Goal: Information Seeking & Learning: Learn about a topic

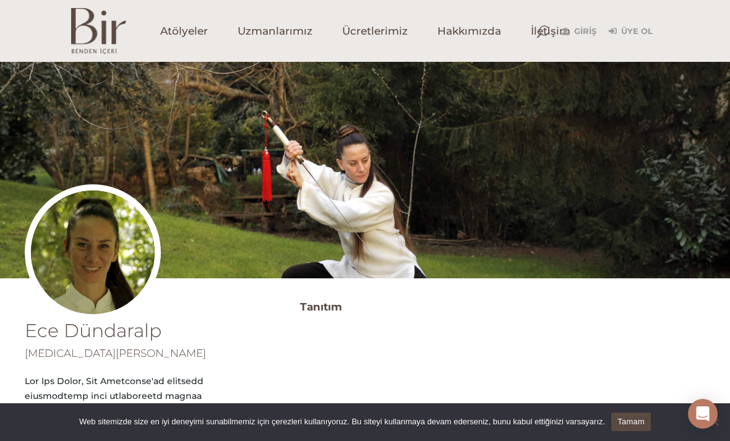
click at [644, 420] on link "Tamam" at bounding box center [632, 422] width 40 height 19
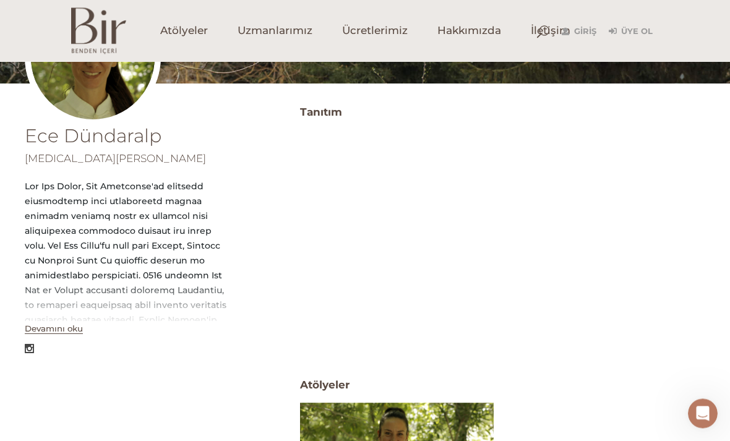
scroll to position [195, 0]
click at [54, 324] on button "Devamını oku" at bounding box center [54, 329] width 58 height 11
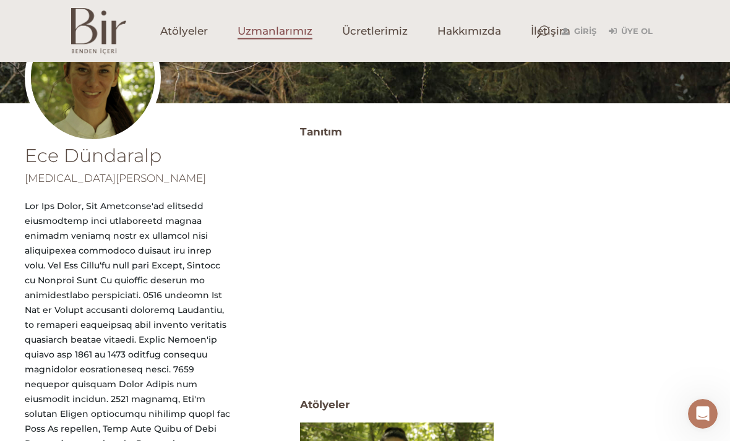
scroll to position [175, 0]
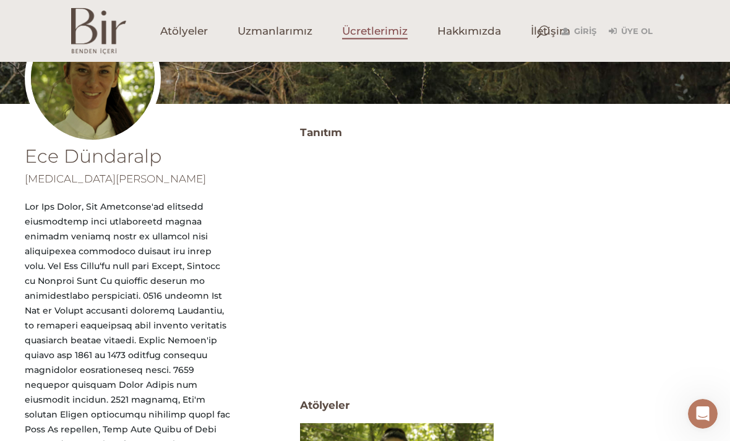
click at [357, 36] on span "Ücretlerimiz" at bounding box center [375, 31] width 66 height 14
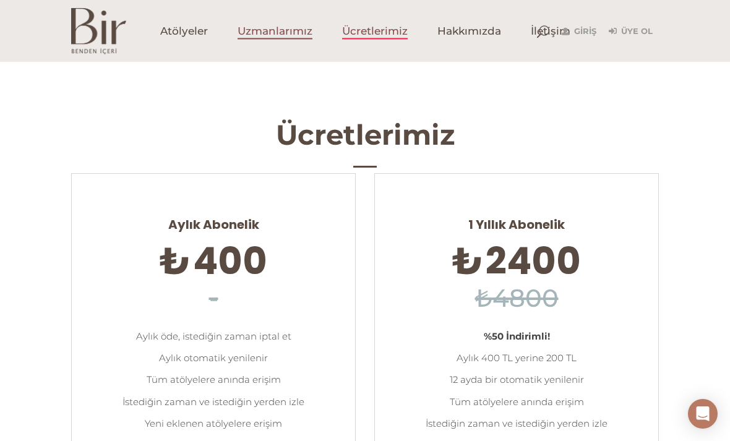
click at [297, 40] on link "Uzmanlarımız" at bounding box center [275, 31] width 105 height 62
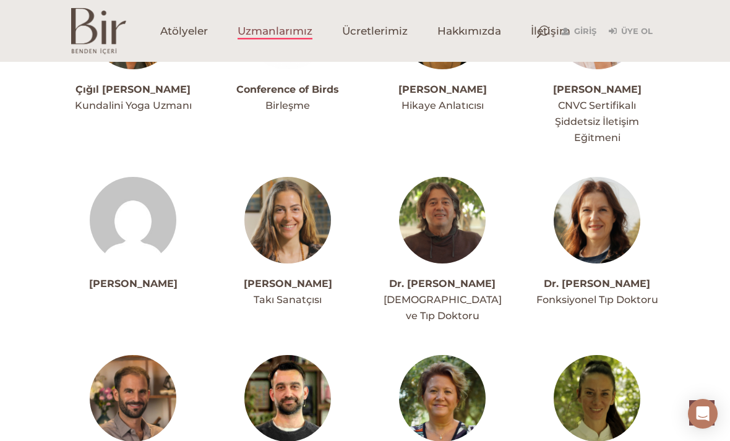
scroll to position [969, 0]
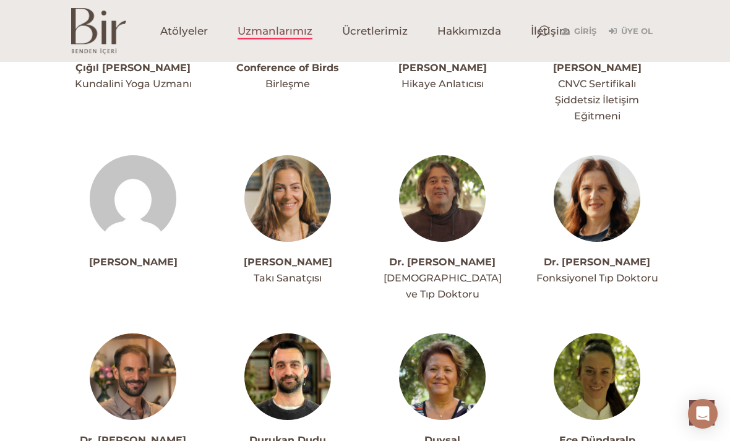
click at [92, 334] on img at bounding box center [133, 377] width 87 height 87
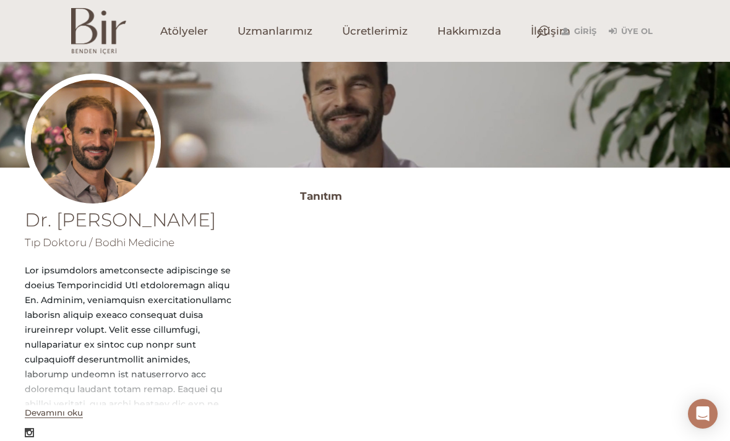
scroll to position [119, 0]
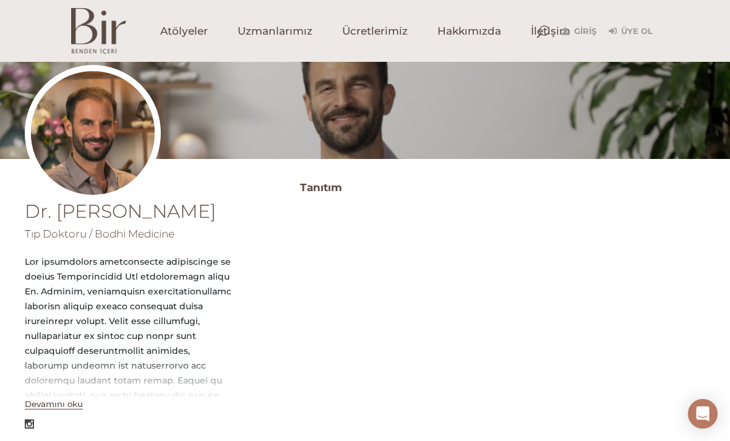
click at [38, 399] on button "Devamını oku" at bounding box center [54, 404] width 58 height 11
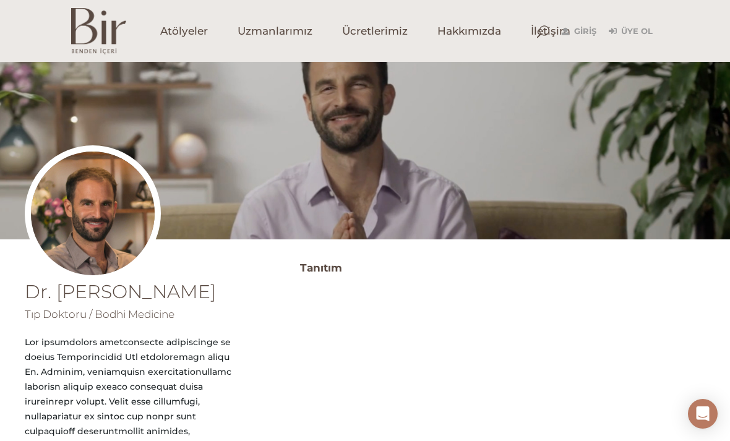
scroll to position [0, 0]
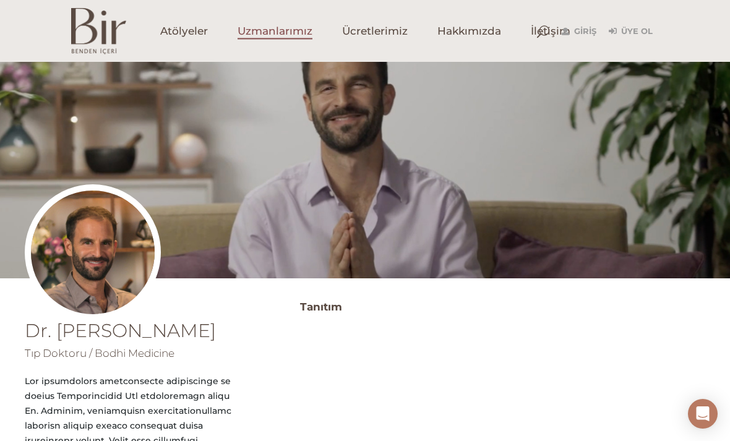
click at [266, 38] on span "Uzmanlarımız" at bounding box center [275, 31] width 75 height 14
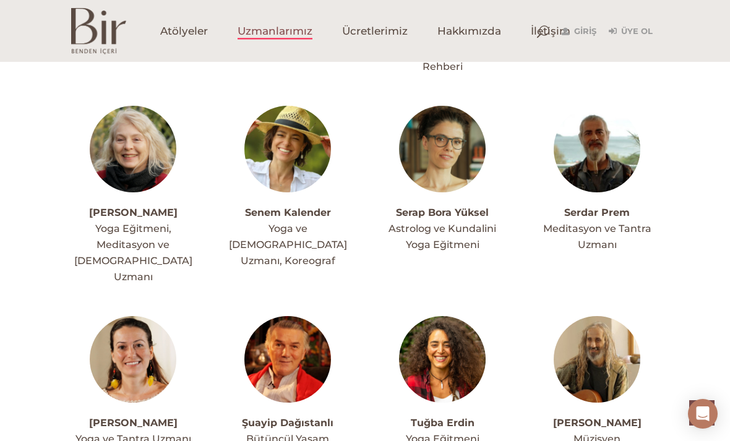
scroll to position [2861, 0]
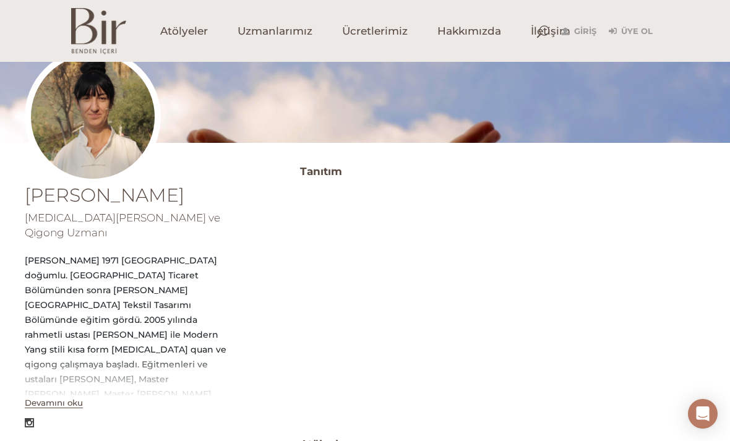
scroll to position [178, 0]
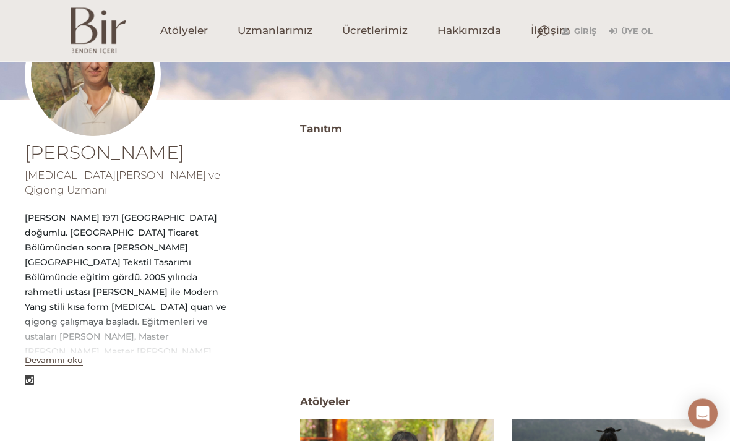
click at [71, 356] on button "Devamını oku" at bounding box center [54, 361] width 58 height 11
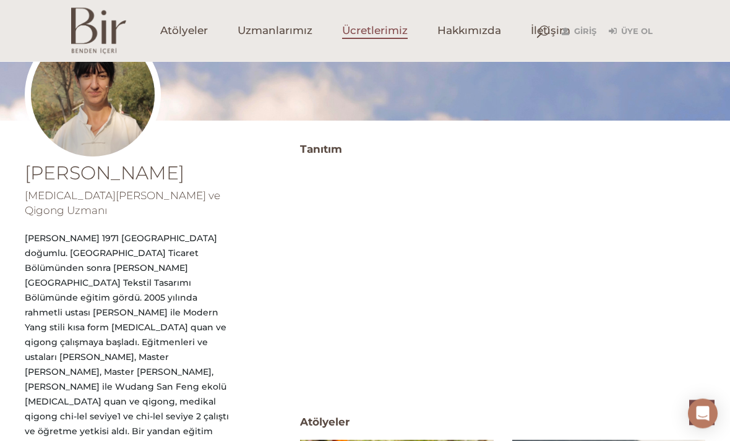
scroll to position [0, 0]
